Goal: Information Seeking & Learning: Learn about a topic

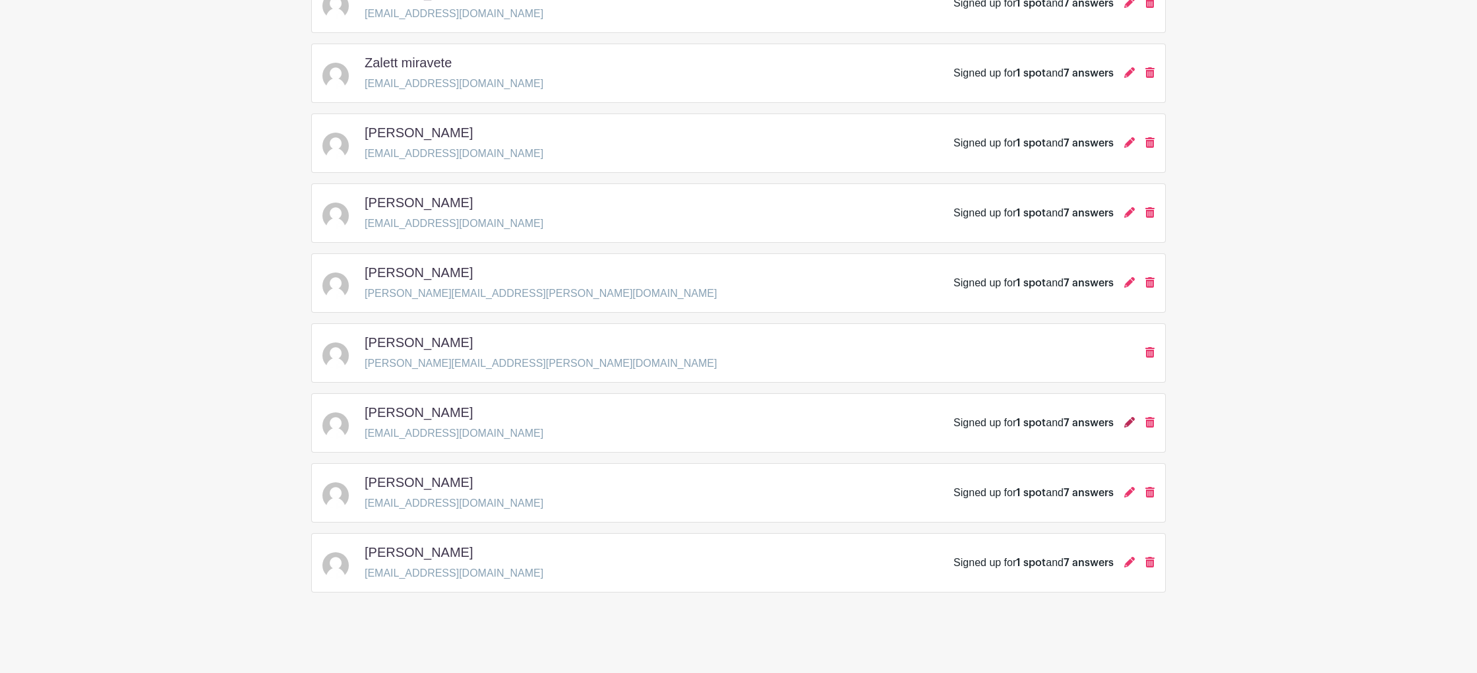
scroll to position [757, 0]
click at [1129, 425] on icon at bounding box center [1130, 421] width 11 height 11
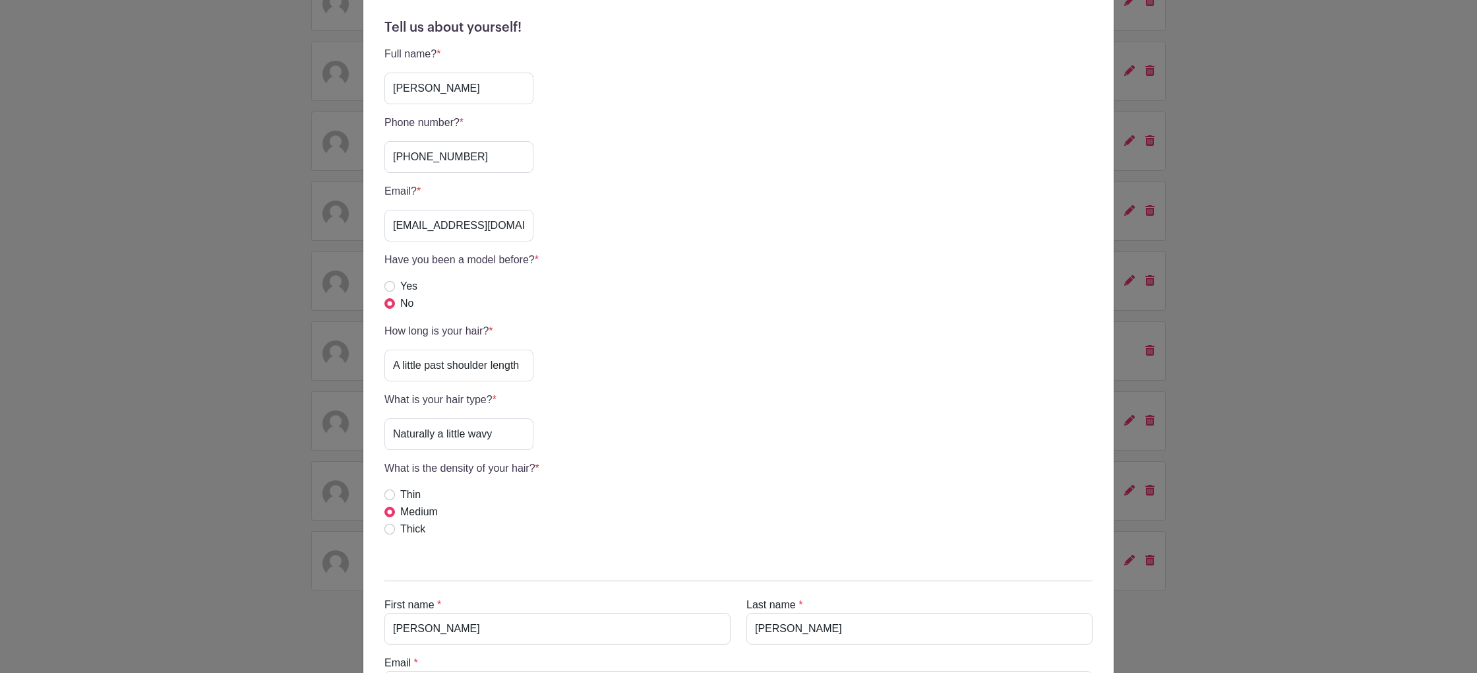
scroll to position [367, 0]
drag, startPoint x: 466, startPoint y: 160, endPoint x: 376, endPoint y: 154, distance: 90.5
click at [376, 154] on div "Tell us about yourself! Full name? * [PERSON_NAME] Phone number? * [PHONE_NUMBE…" at bounding box center [738, 282] width 729 height 550
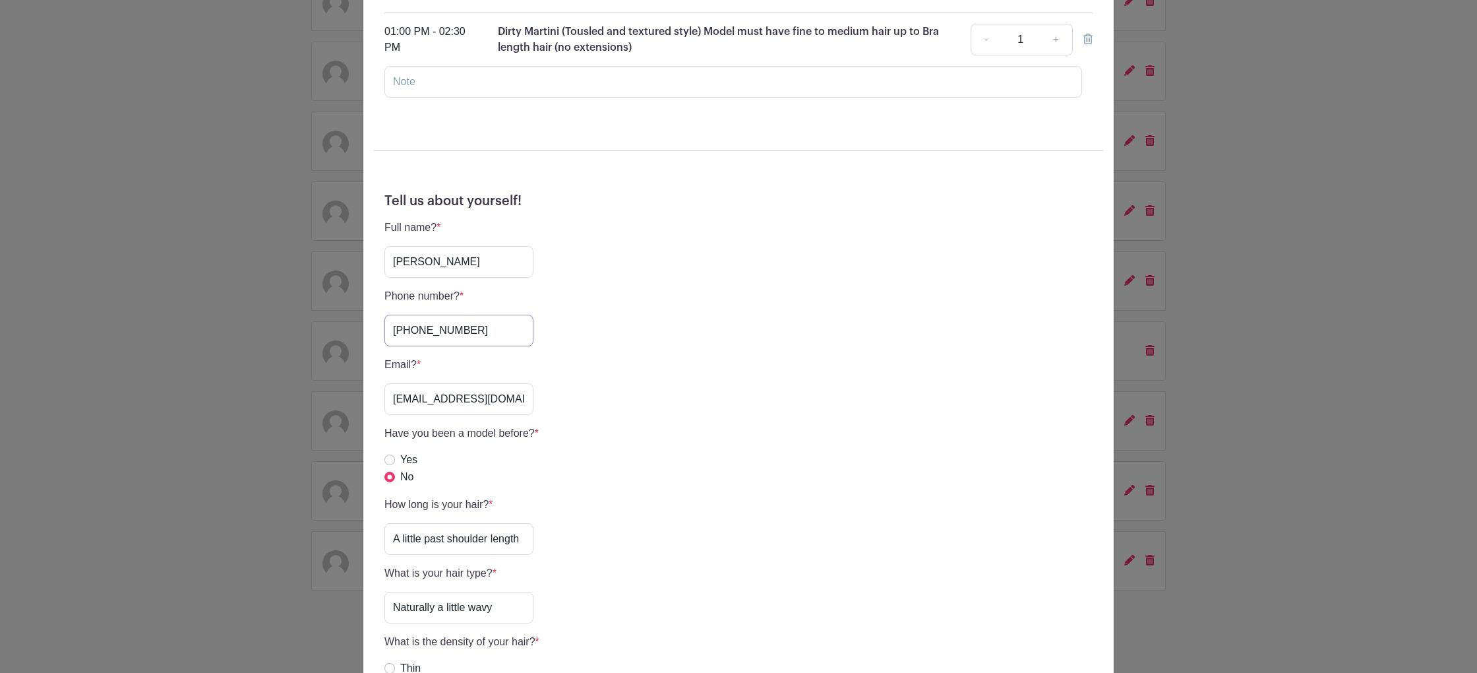
scroll to position [89, 0]
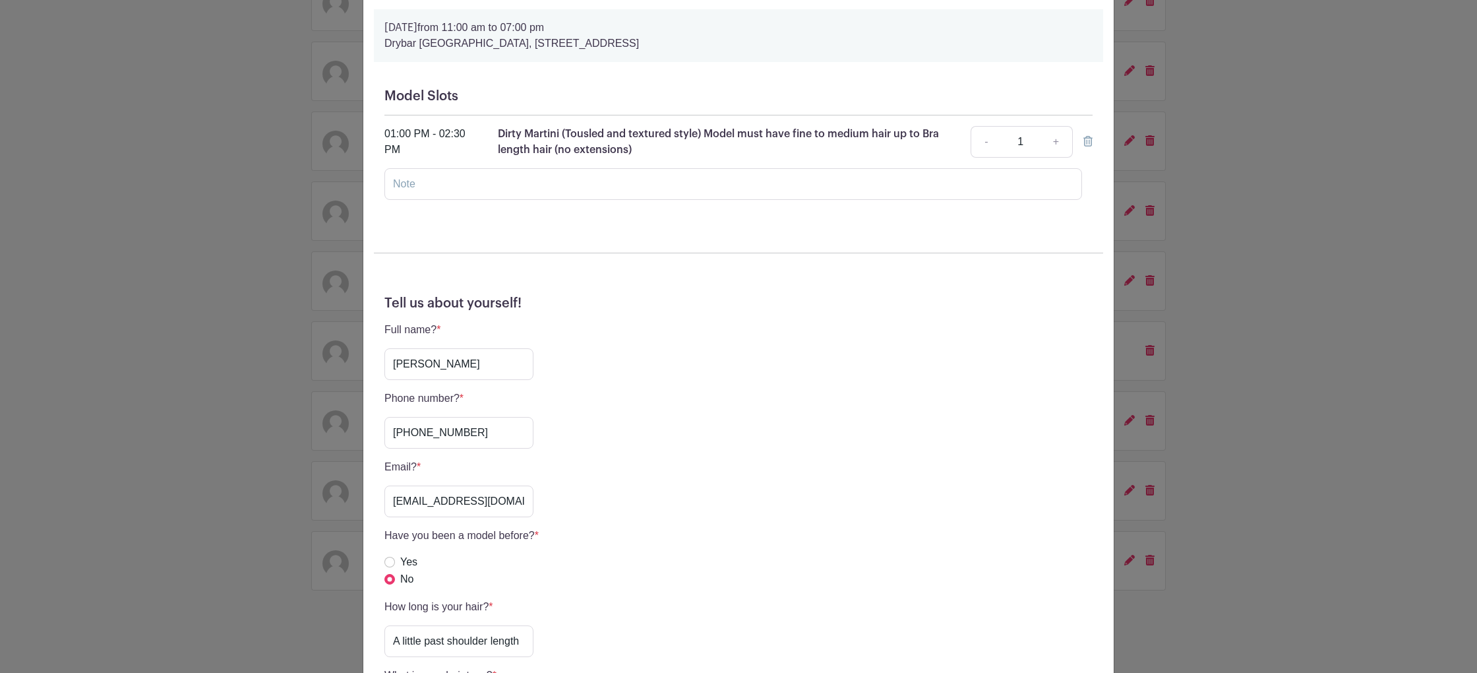
click at [253, 276] on div "[PERSON_NAME] Signup [DATE] 11:00 am to 07:00 pm [GEOGRAPHIC_DATA], [STREET_ADD…" at bounding box center [738, 336] width 1477 height 673
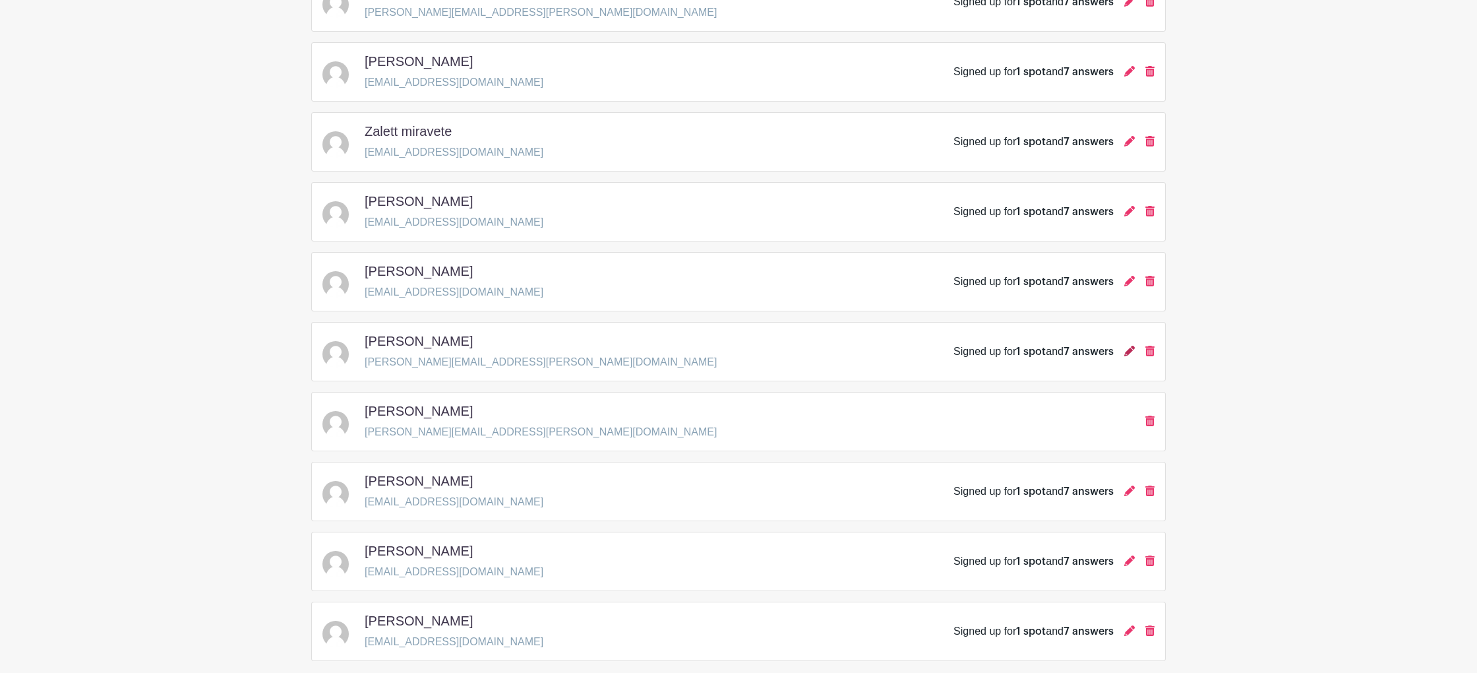
click at [1129, 356] on icon at bounding box center [1130, 351] width 11 height 11
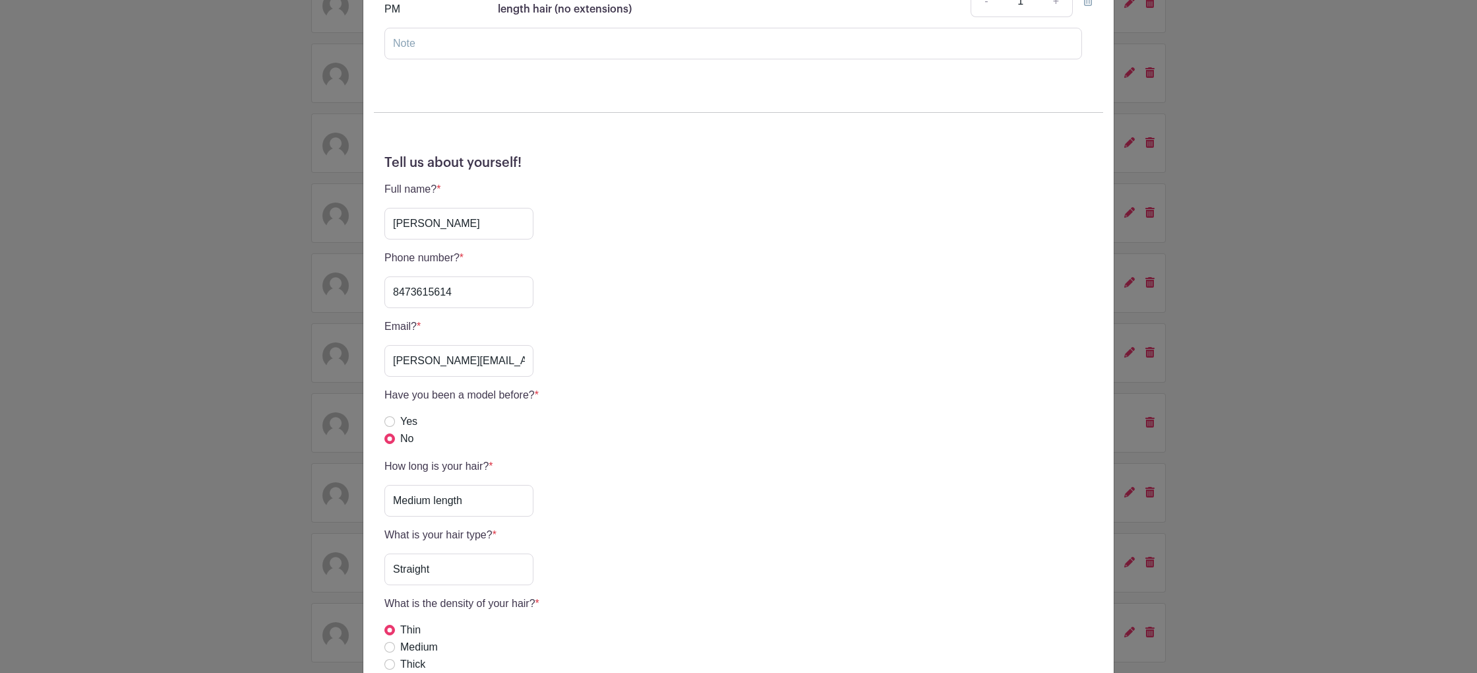
scroll to position [275, 0]
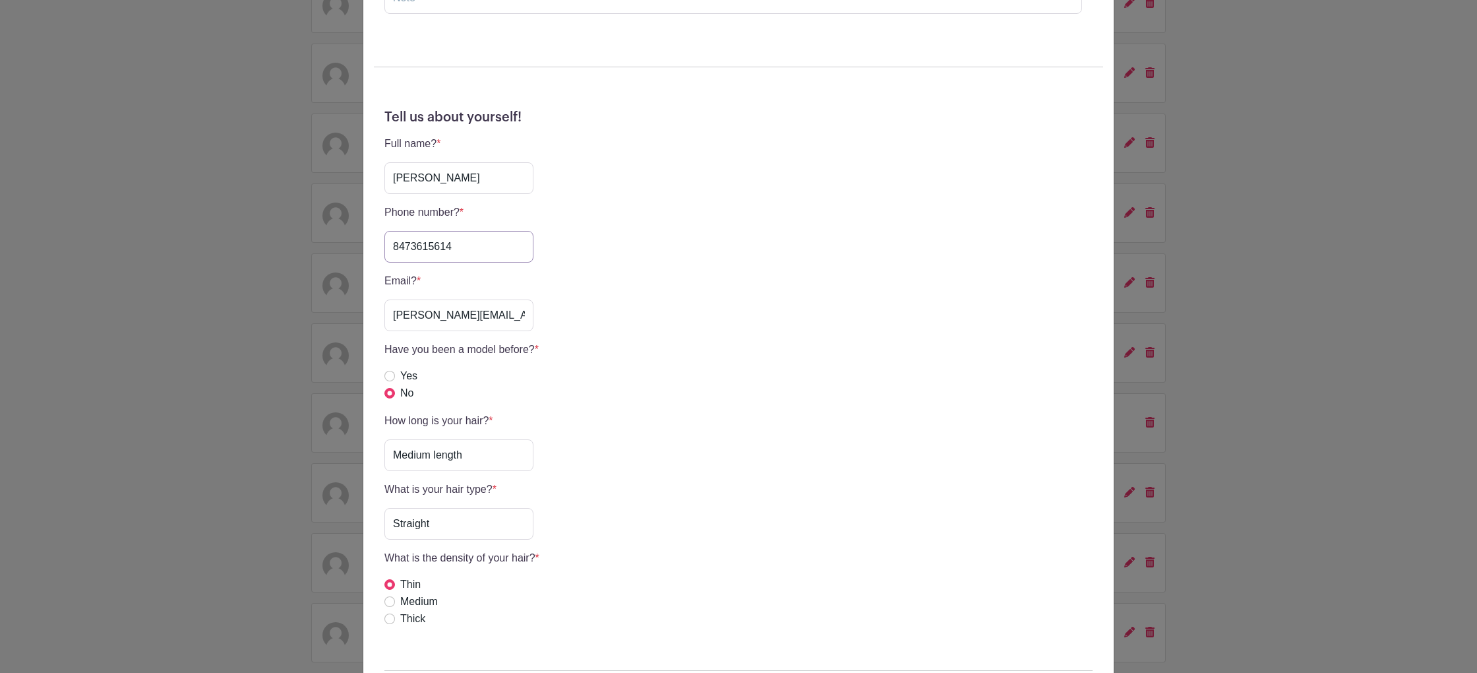
drag, startPoint x: 466, startPoint y: 247, endPoint x: 361, endPoint y: 236, distance: 105.5
click at [361, 237] on div "[PERSON_NAME] Signup [DATE] 11:00 am to 07:00 pm [GEOGRAPHIC_DATA], [STREET_ADD…" at bounding box center [738, 336] width 1477 height 673
click at [193, 204] on div "[PERSON_NAME] Signup [DATE] 11:00 am to 07:00 pm [GEOGRAPHIC_DATA], [STREET_ADD…" at bounding box center [738, 336] width 1477 height 673
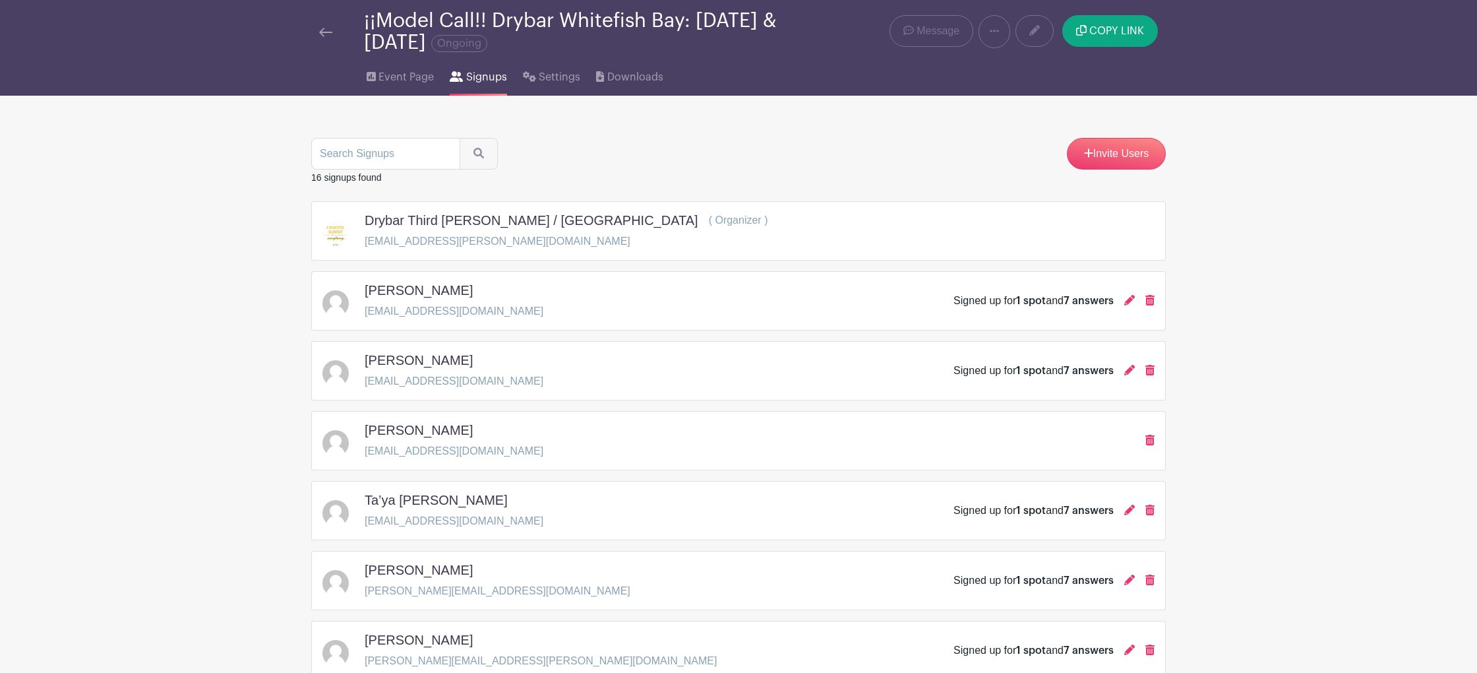
scroll to position [0, 0]
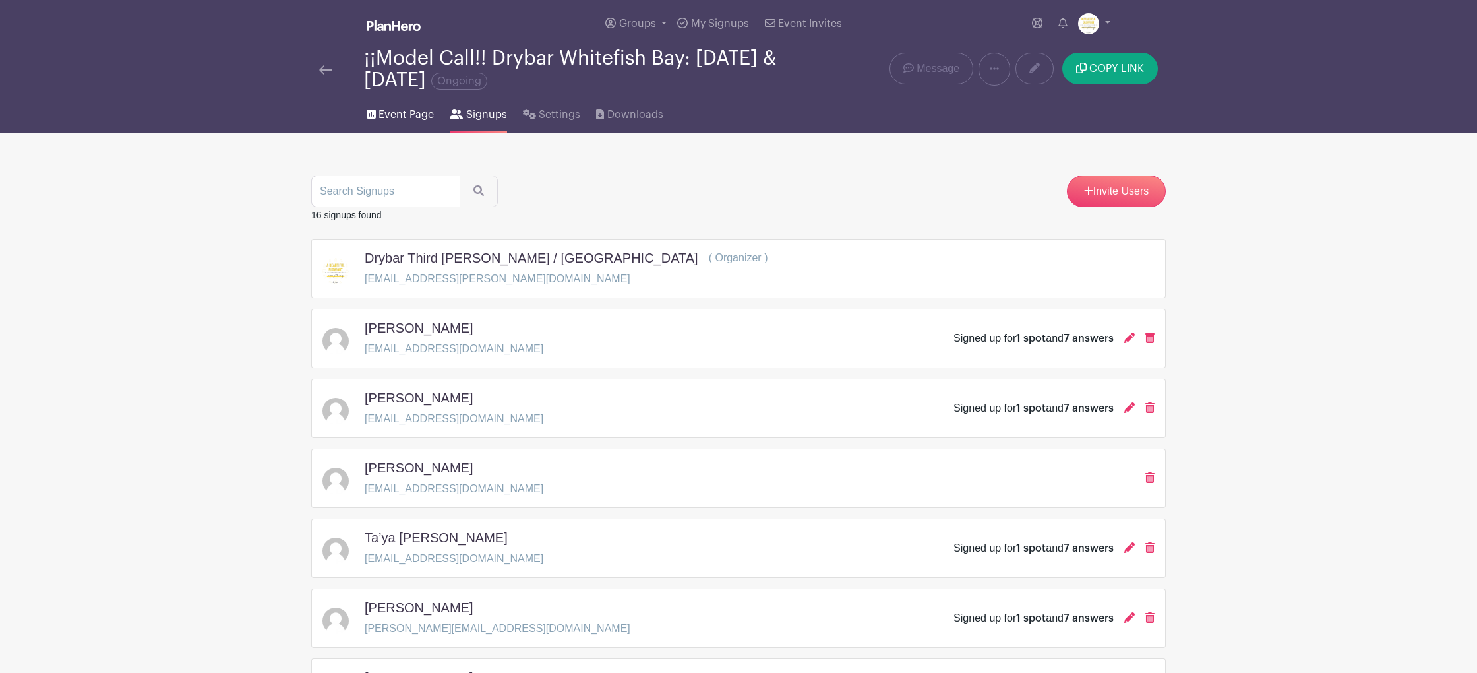
click at [404, 125] on link "Event Page" at bounding box center [400, 112] width 67 height 42
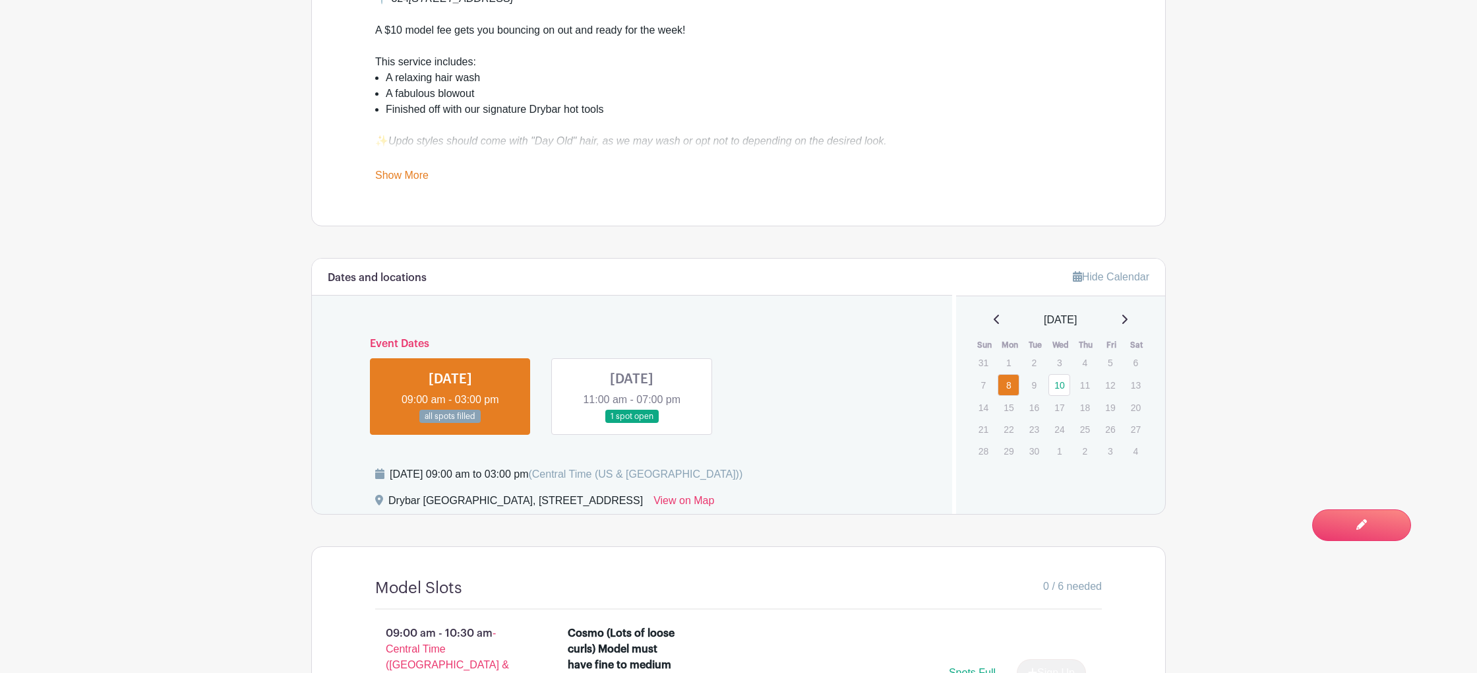
scroll to position [590, 0]
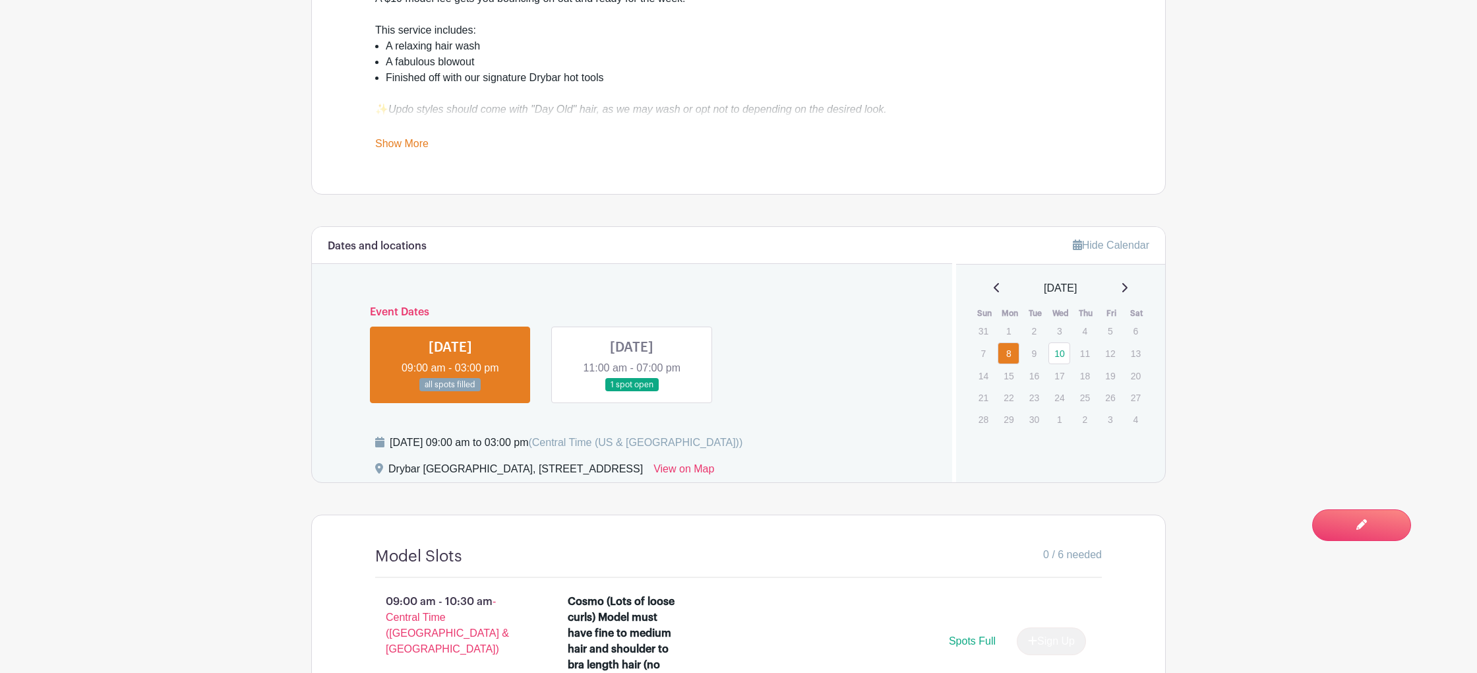
click at [607, 359] on div "[DATE] 11:00 am - 07:00 pm 1 spot open" at bounding box center [631, 364] width 160 height 77
click at [632, 392] on link at bounding box center [632, 392] width 0 height 0
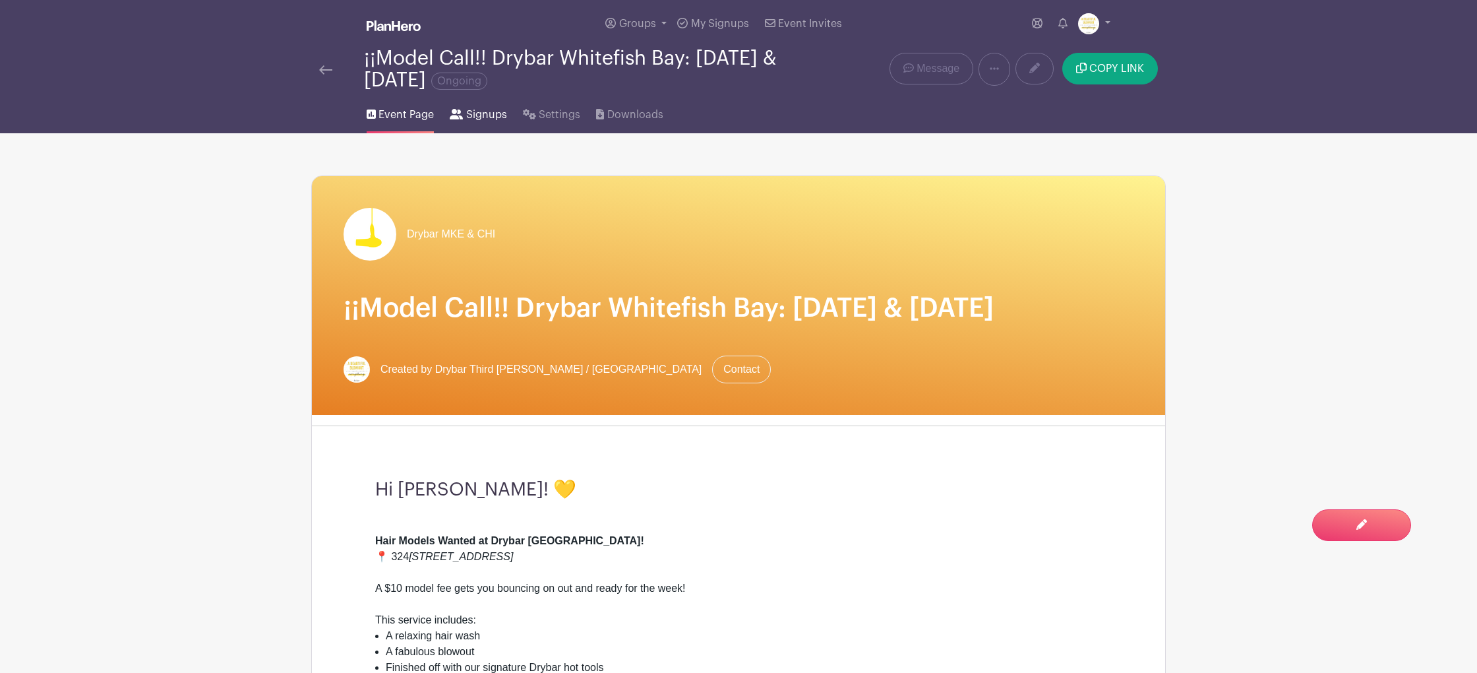
click at [479, 117] on span "Signups" at bounding box center [486, 115] width 41 height 16
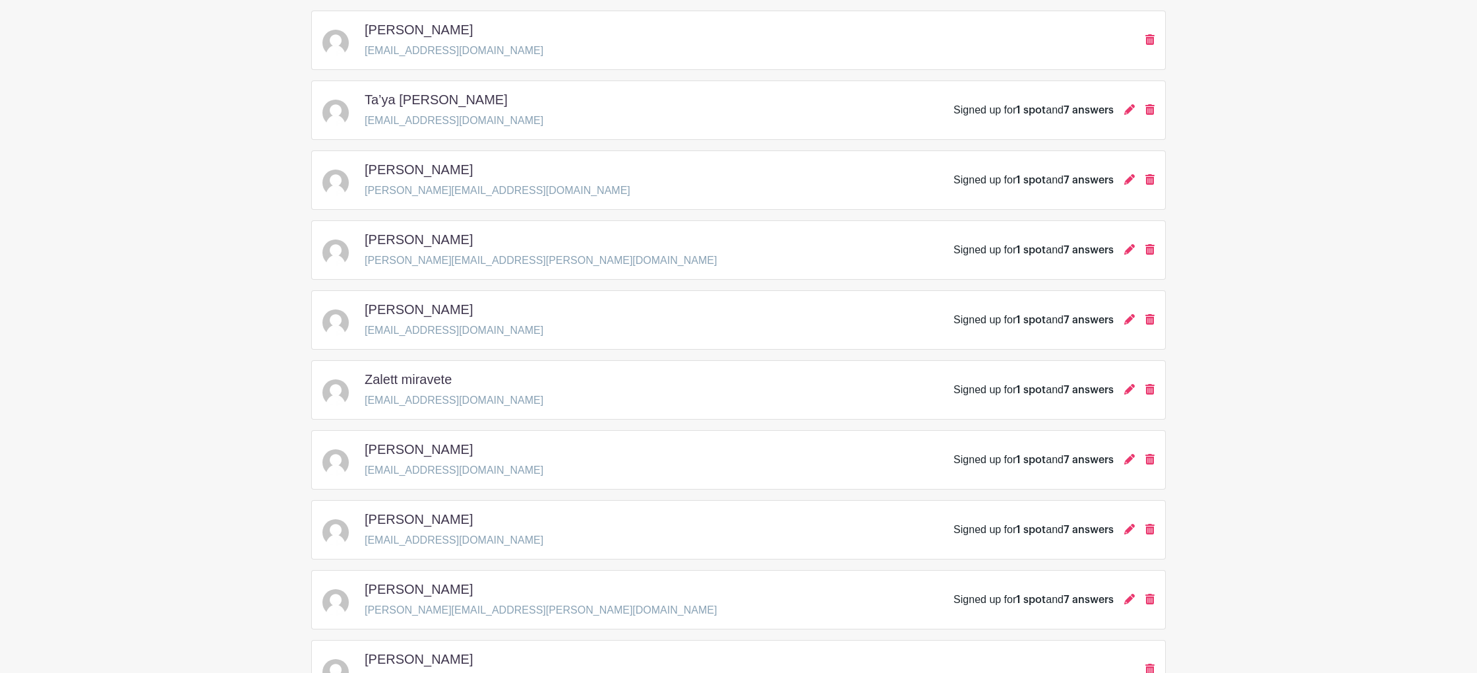
scroll to position [413, 0]
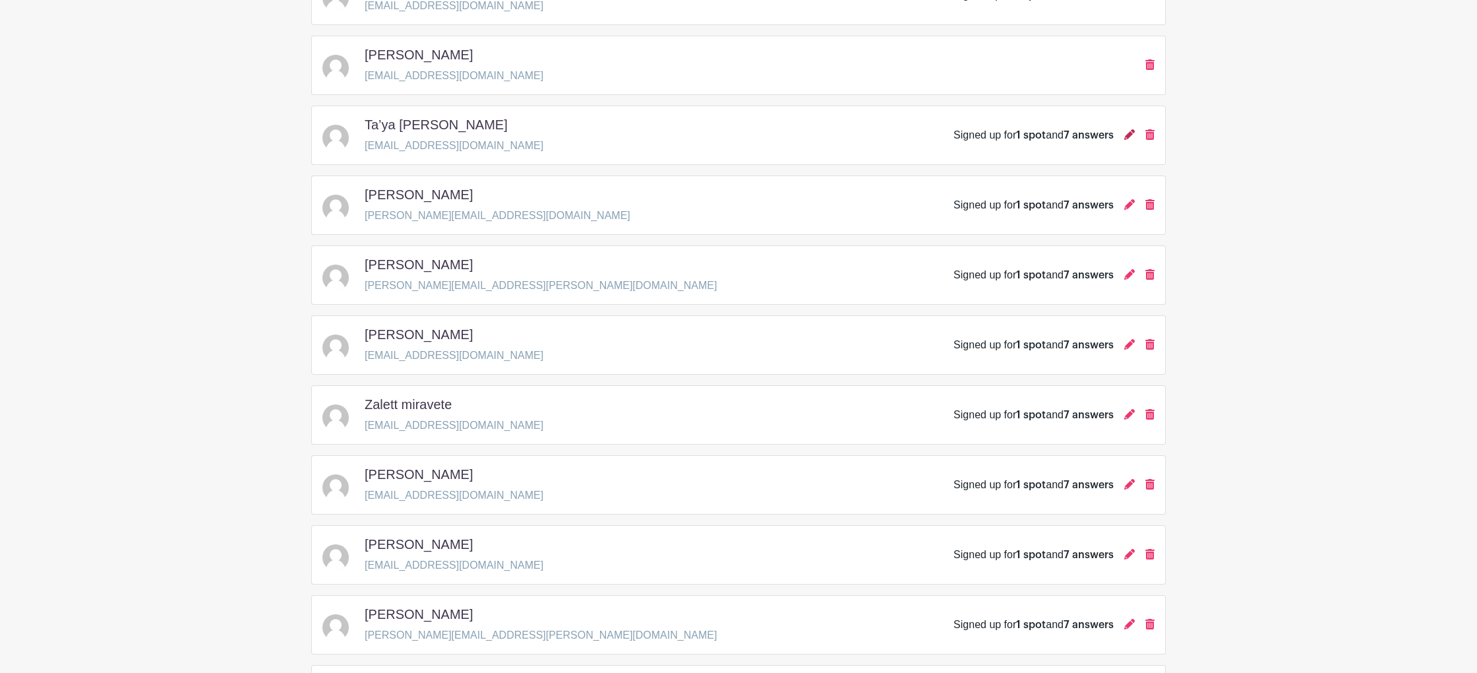
click at [1126, 139] on icon at bounding box center [1130, 134] width 11 height 11
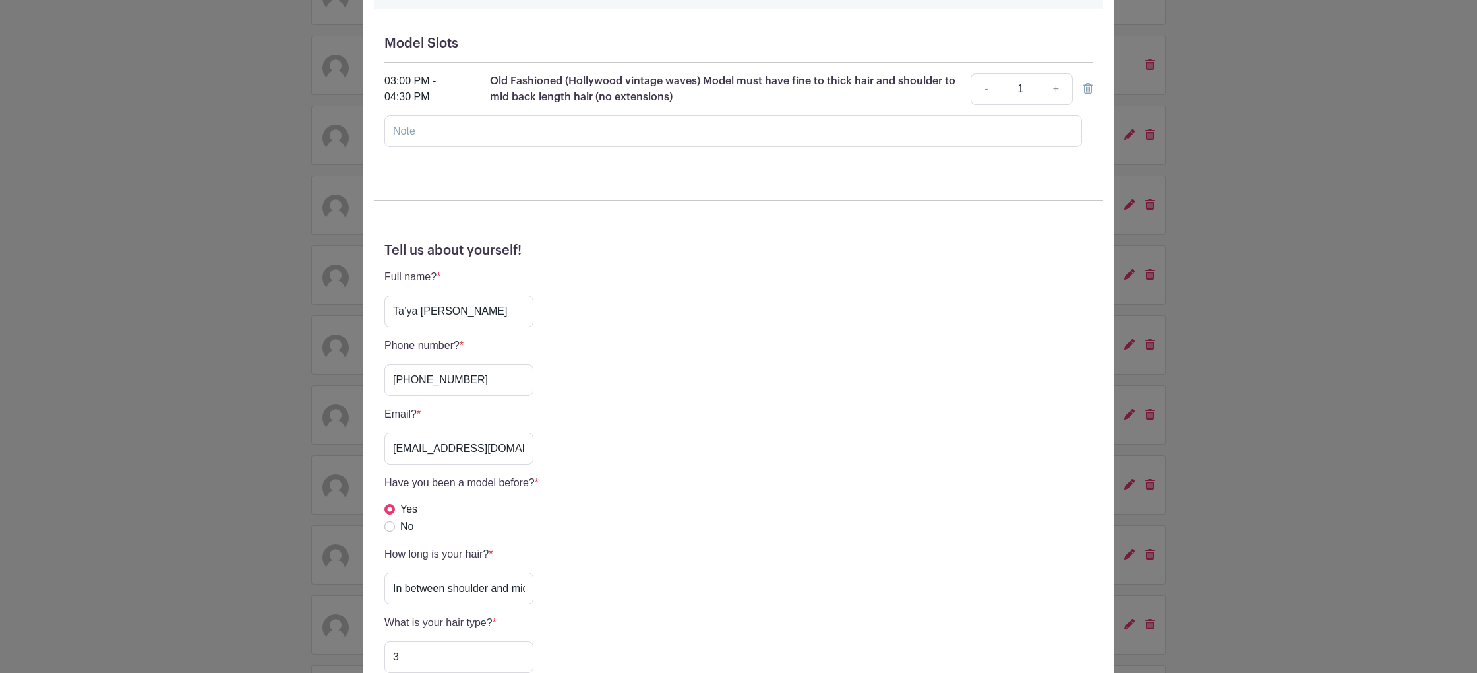
scroll to position [144, 0]
drag, startPoint x: 468, startPoint y: 377, endPoint x: 356, endPoint y: 374, distance: 112.2
click at [356, 374] on div "Ta’ya [PERSON_NAME] Signup [DATE] 11:00 am to 07:00 pm [GEOGRAPHIC_DATA], [STRE…" at bounding box center [738, 336] width 1477 height 673
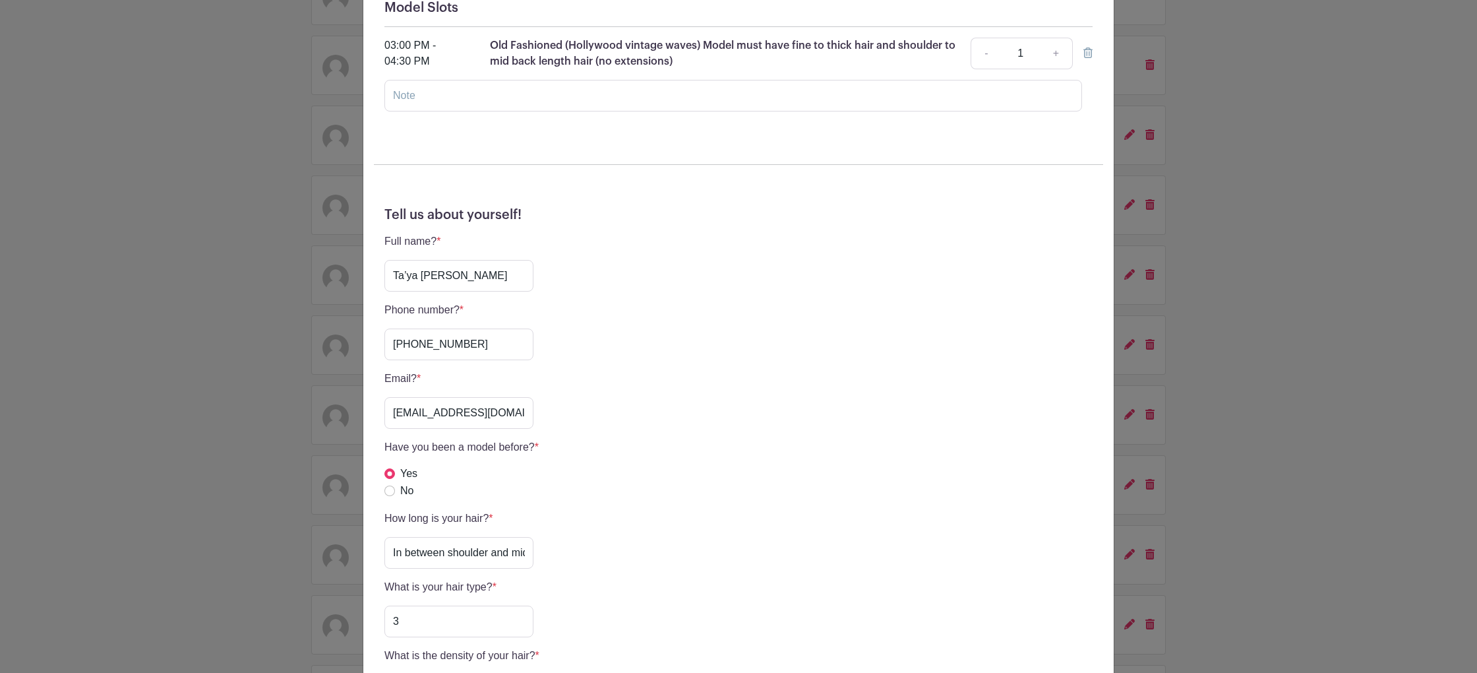
click at [236, 309] on div "Ta’ya [PERSON_NAME] Signup [DATE] 11:00 am to 07:00 pm [GEOGRAPHIC_DATA], [STRE…" at bounding box center [738, 336] width 1477 height 673
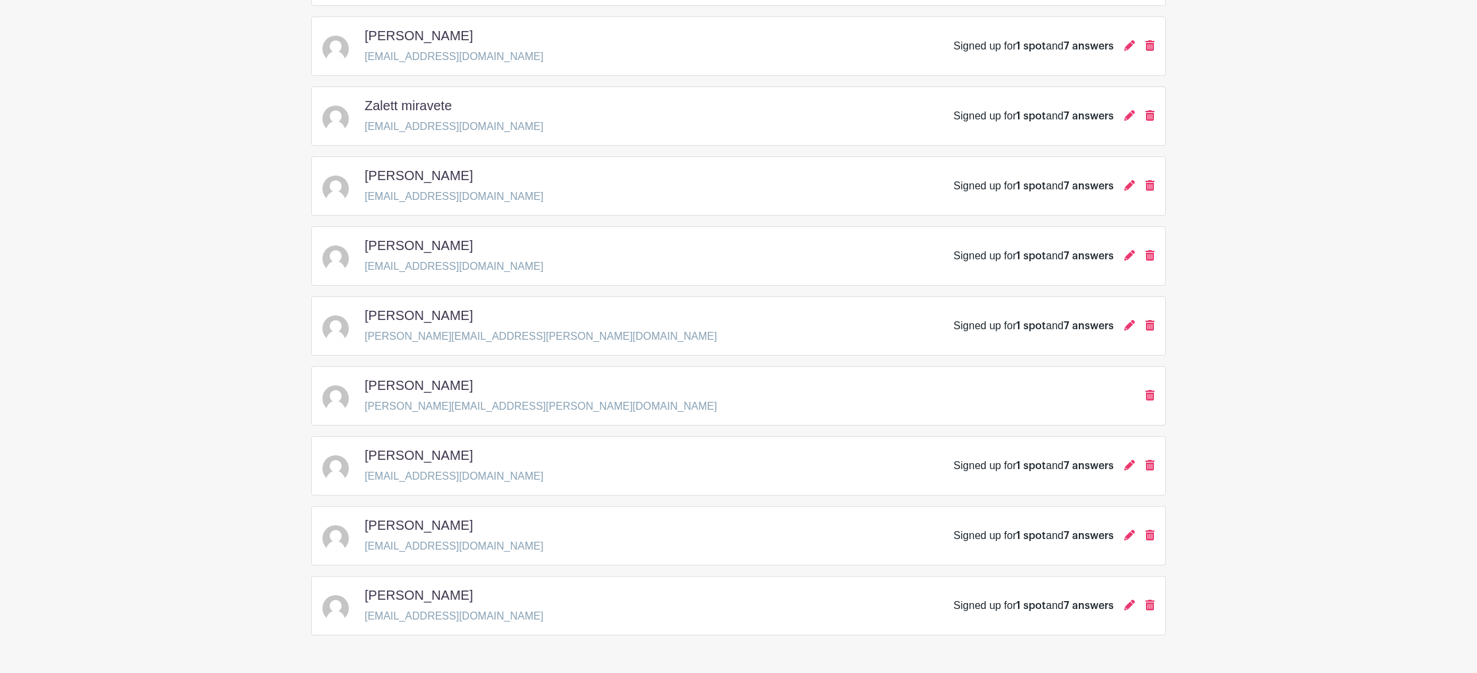
scroll to position [757, 0]
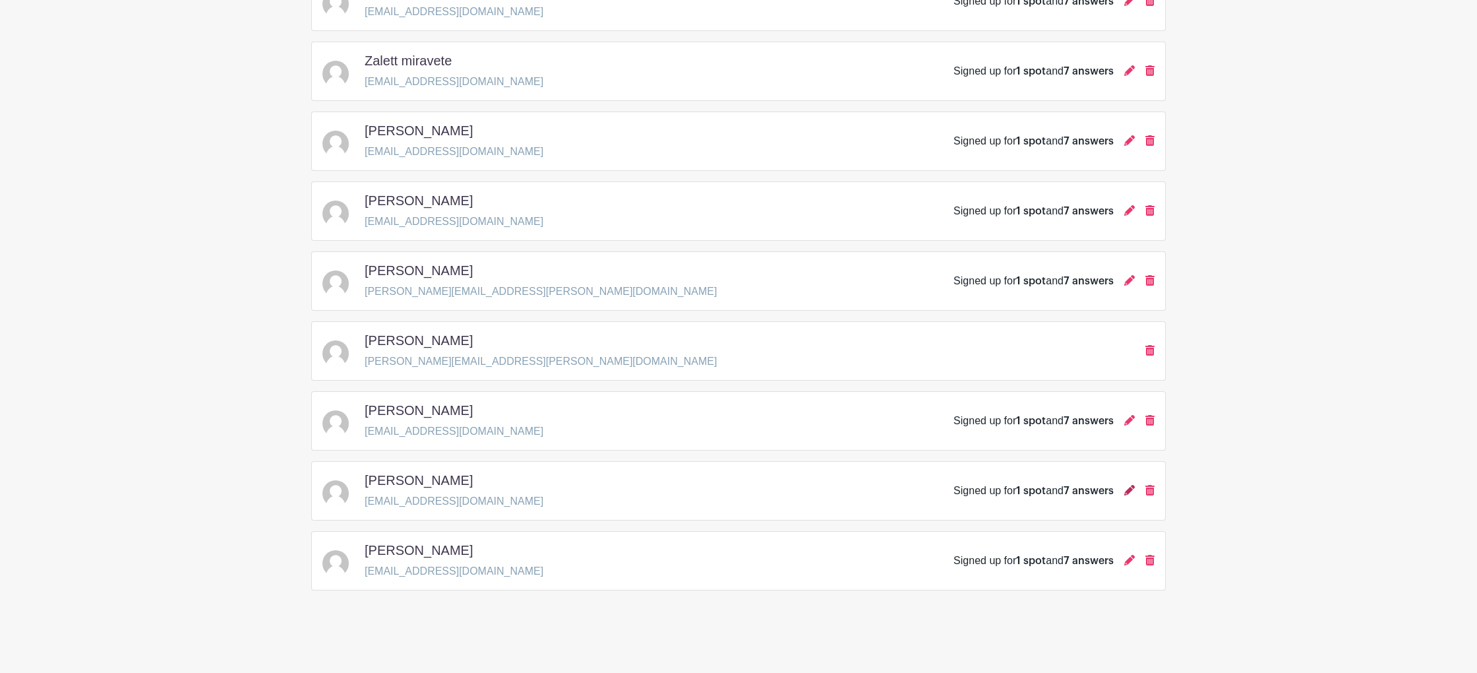
click at [1125, 494] on icon at bounding box center [1130, 490] width 11 height 11
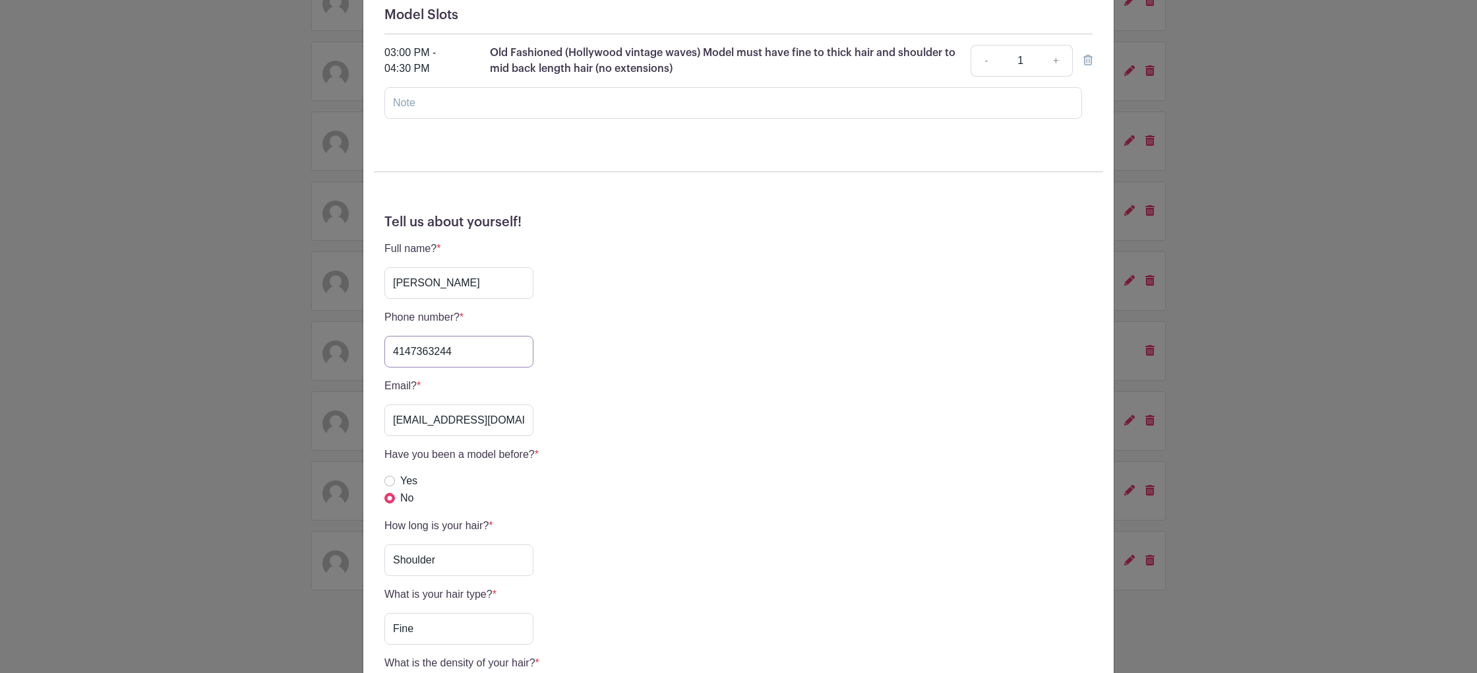
scroll to position [166, 0]
drag, startPoint x: 467, startPoint y: 361, endPoint x: 360, endPoint y: 344, distance: 108.2
click at [360, 345] on div "[PERSON_NAME] Signup [DATE] 11:00 am to 07:00 pm [GEOGRAPHIC_DATA], [STREET_ADD…" at bounding box center [738, 336] width 1477 height 673
click at [263, 86] on div "[PERSON_NAME] Signup [DATE] 11:00 am to 07:00 pm [GEOGRAPHIC_DATA], [STREET_ADD…" at bounding box center [738, 336] width 1477 height 673
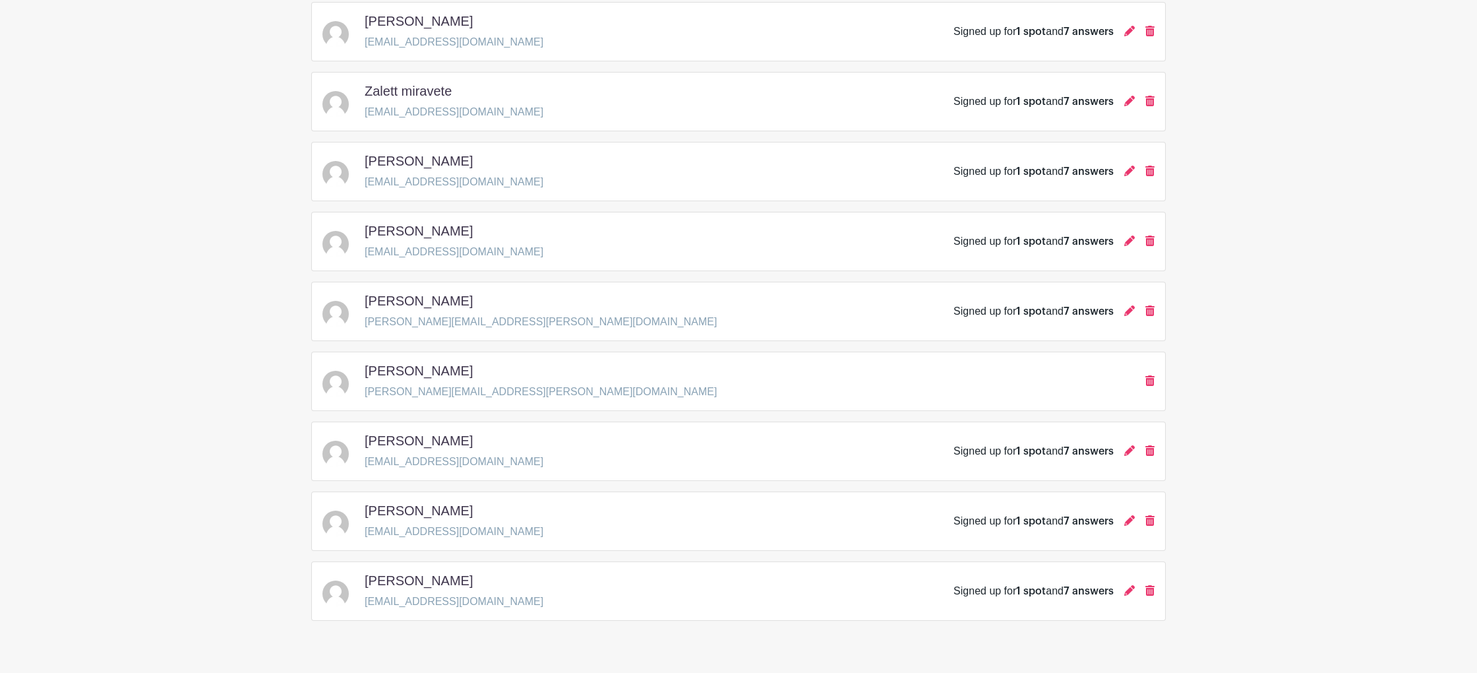
scroll to position [757, 0]
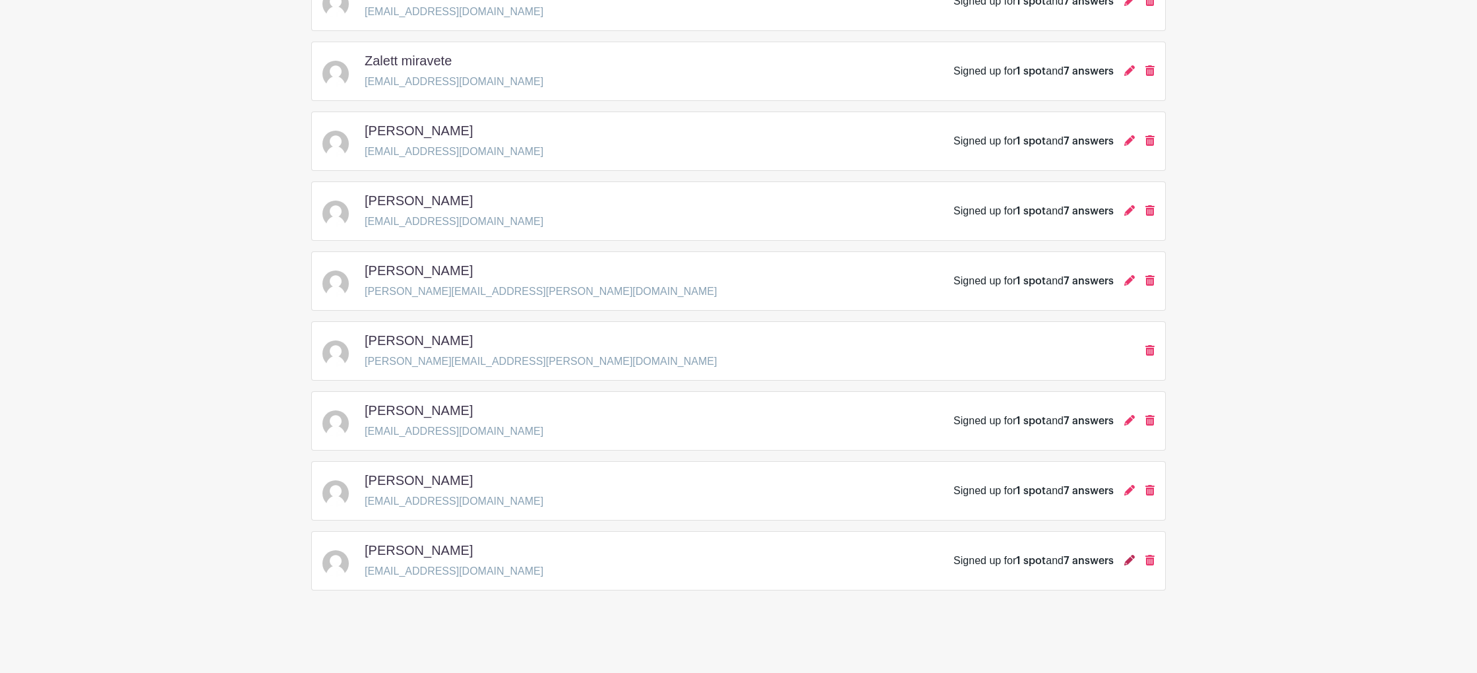
click at [1131, 561] on icon at bounding box center [1130, 560] width 11 height 11
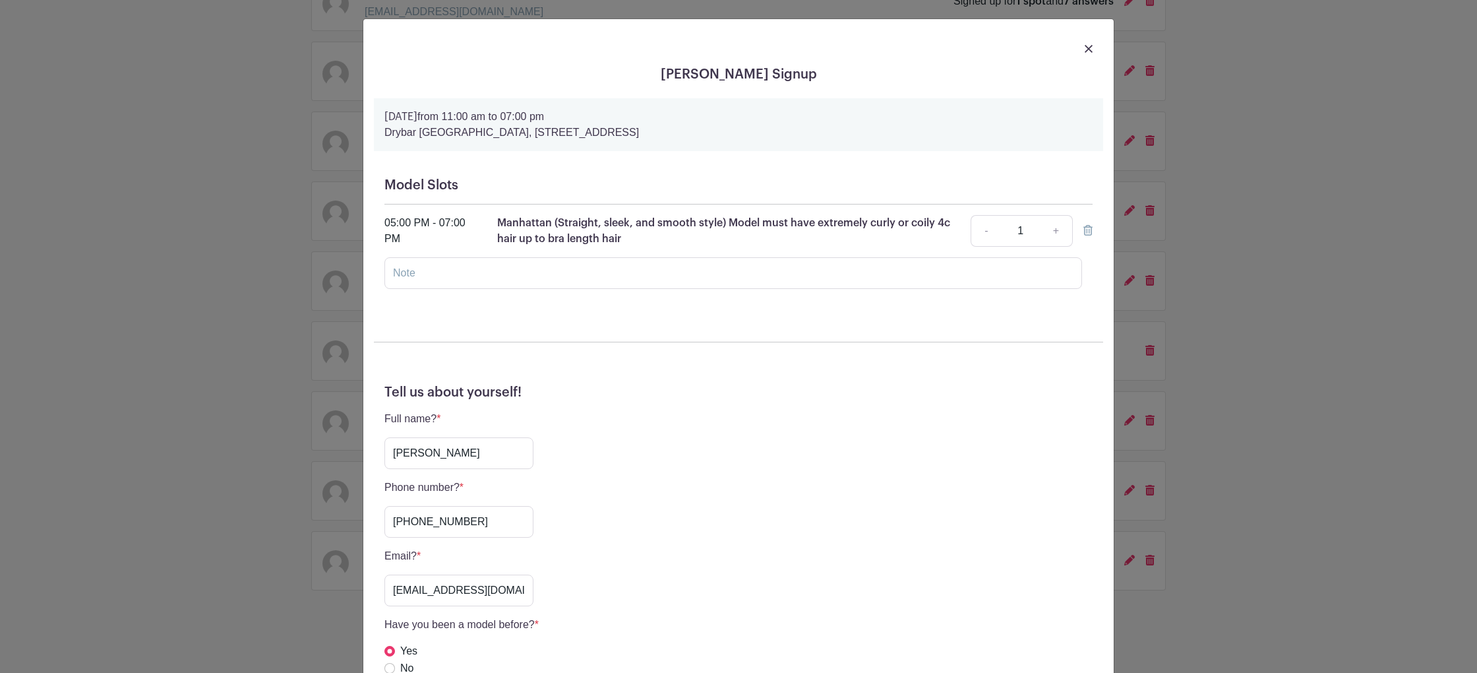
scroll to position [46, 0]
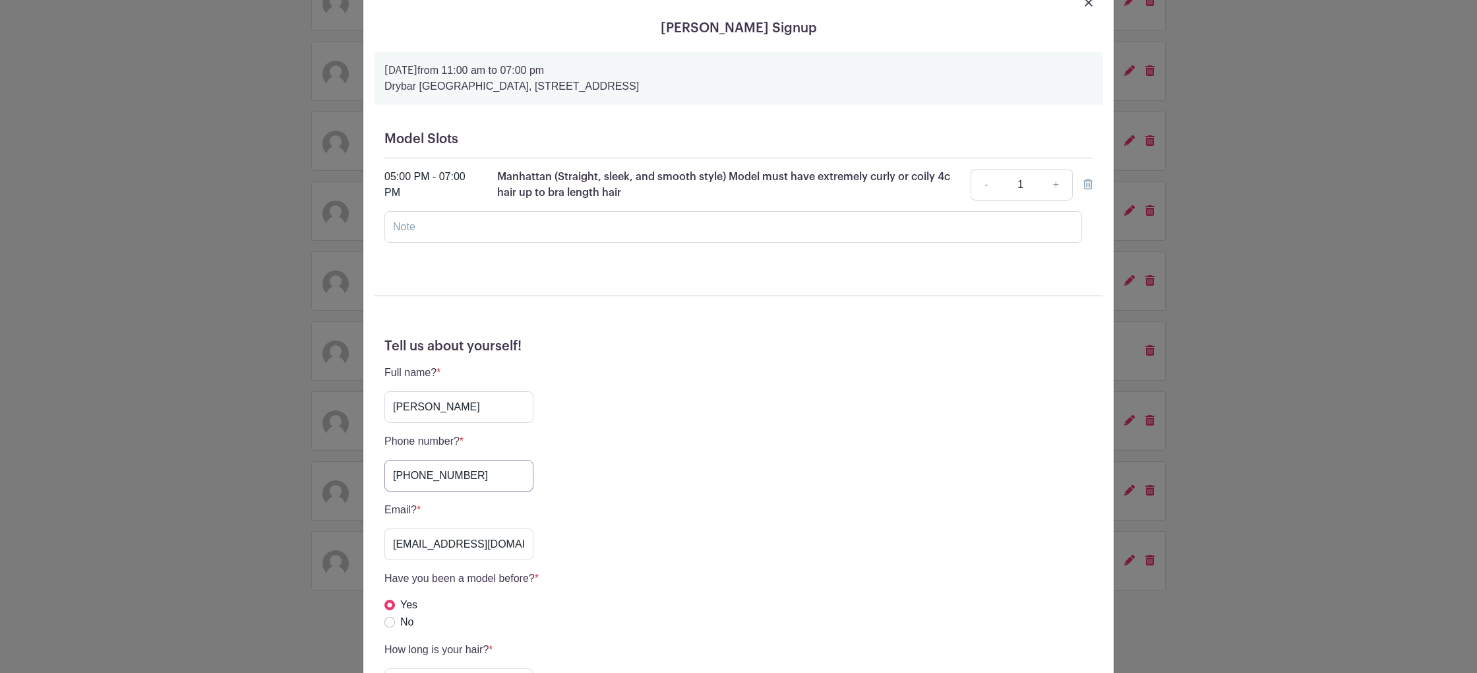
drag, startPoint x: 487, startPoint y: 478, endPoint x: 319, endPoint y: 458, distance: 170.0
click at [319, 458] on div "[PERSON_NAME] Signup [DATE] 11:00 am to 07:00 pm [GEOGRAPHIC_DATA], [STREET_ADD…" at bounding box center [738, 336] width 1477 height 673
